Goal: Obtain resource: Download file/media

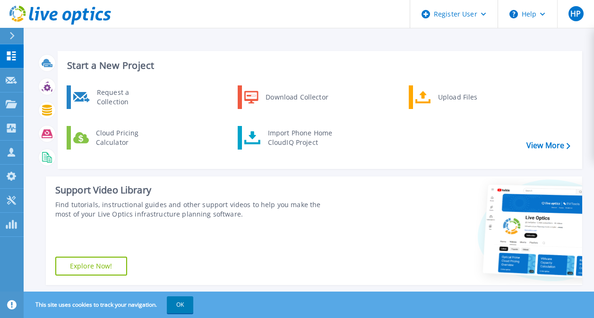
click at [13, 33] on icon at bounding box center [11, 36] width 5 height 8
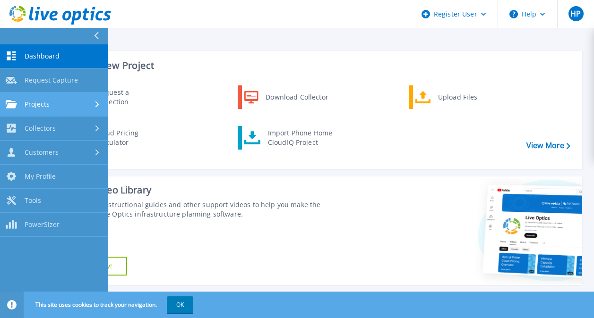
click at [90, 109] on link "Projects Projects" at bounding box center [54, 105] width 108 height 24
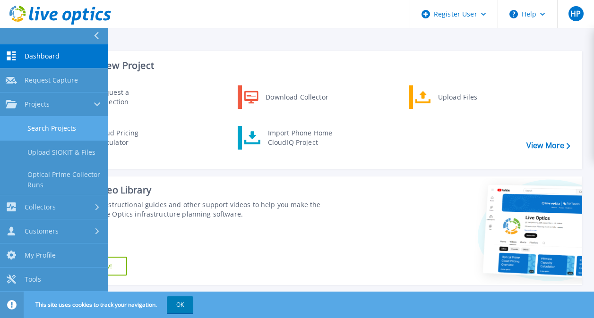
click at [80, 125] on link "Search Projects" at bounding box center [54, 129] width 108 height 24
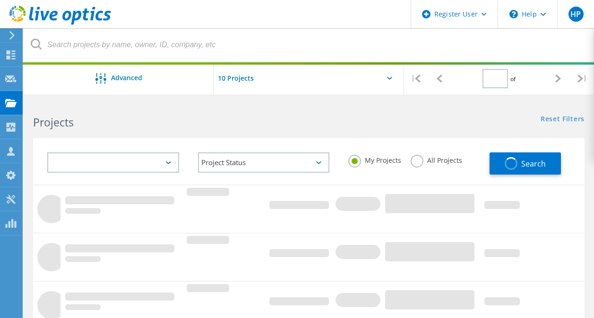
type input "1"
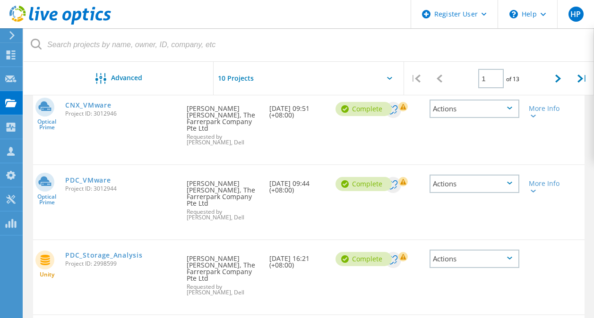
scroll to position [118, 0]
click at [97, 177] on link "PDC_VMware" at bounding box center [87, 180] width 45 height 7
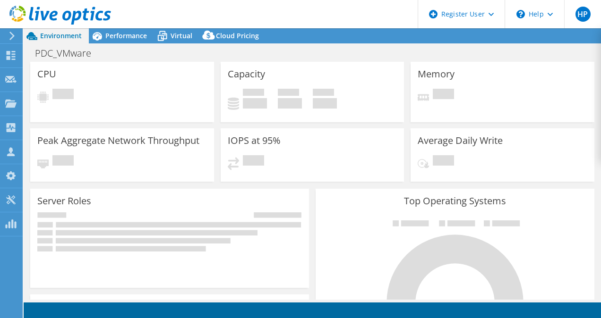
select select "USD"
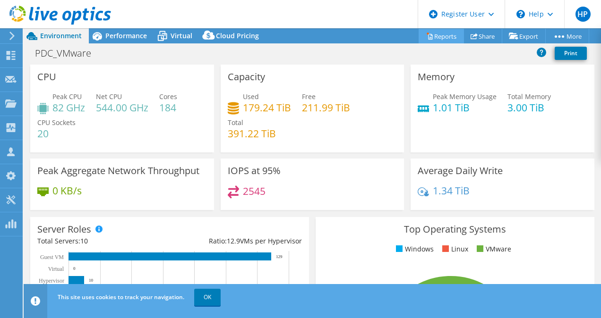
click at [447, 38] on link "Reports" at bounding box center [441, 36] width 45 height 15
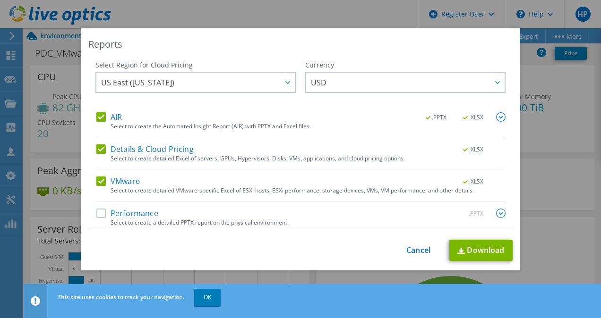
scroll to position [3, 0]
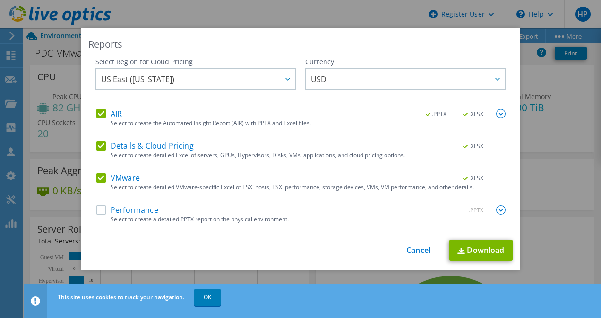
click at [97, 212] on label "Performance" at bounding box center [127, 210] width 62 height 9
click at [0, 0] on input "Performance" at bounding box center [0, 0] width 0 height 0
click at [466, 253] on link "Download" at bounding box center [480, 250] width 63 height 21
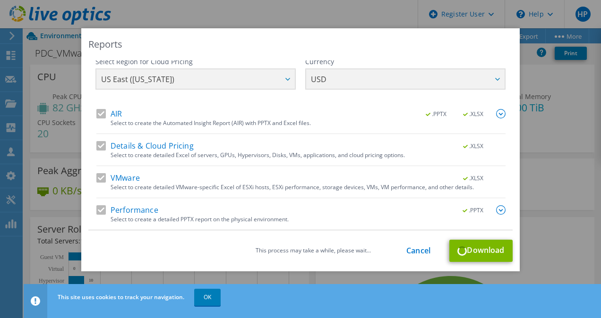
click at [473, 251] on div "This process may take a while, please wait... Cancel Download" at bounding box center [300, 251] width 424 height 22
